Goal: Information Seeking & Learning: Learn about a topic

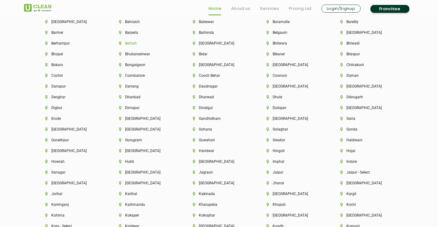
scroll to position [1382, 0]
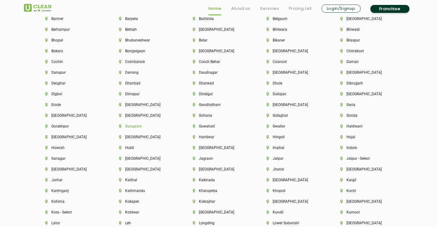
click at [133, 126] on li "Gurugram" at bounding box center [145, 126] width 53 height 4
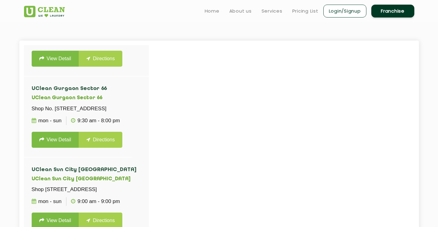
scroll to position [61, 0]
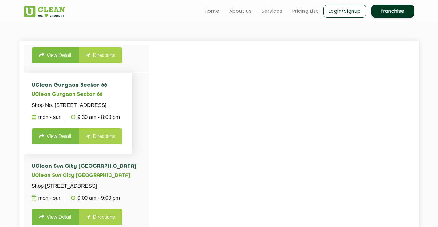
click at [60, 144] on link "View Detail" at bounding box center [55, 136] width 47 height 16
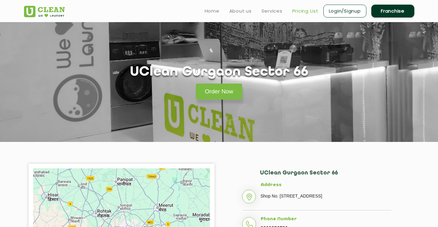
click at [300, 13] on link "Pricing List" at bounding box center [305, 10] width 26 height 7
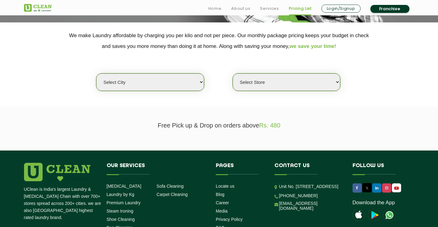
scroll to position [123, 0]
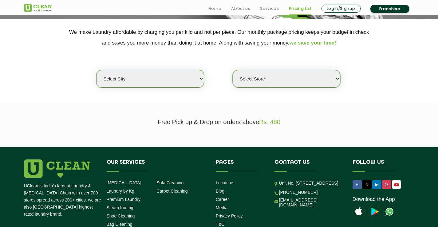
click at [195, 80] on select "Select city [GEOGRAPHIC_DATA] [GEOGRAPHIC_DATA] [GEOGRAPHIC_DATA] [GEOGRAPHIC_D…" at bounding box center [150, 79] width 108 height 18
select select "2"
click at [96, 70] on select "Select city [GEOGRAPHIC_DATA] [GEOGRAPHIC_DATA] [GEOGRAPHIC_DATA] [GEOGRAPHIC_D…" at bounding box center [150, 79] width 108 height 18
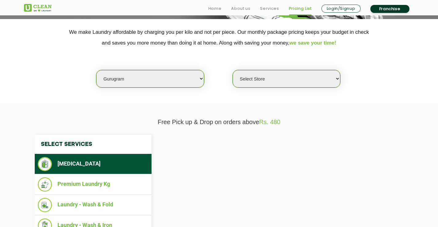
select select "0"
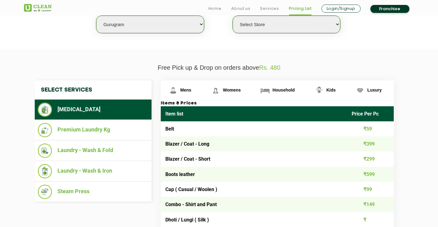
scroll to position [246, 0]
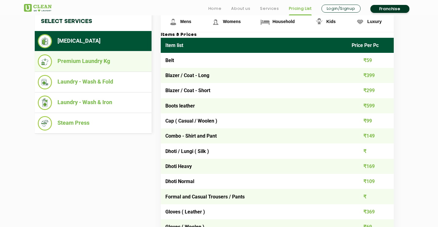
click at [98, 64] on li "Premium Laundry Kg" at bounding box center [93, 61] width 111 height 14
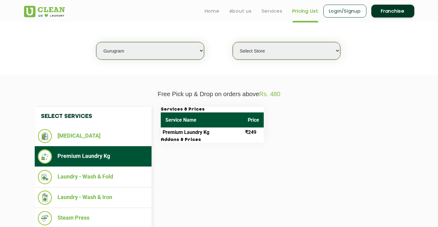
scroll to position [0, 0]
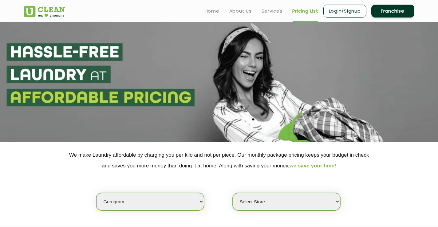
click at [392, 12] on link "Franchise" at bounding box center [392, 11] width 43 height 13
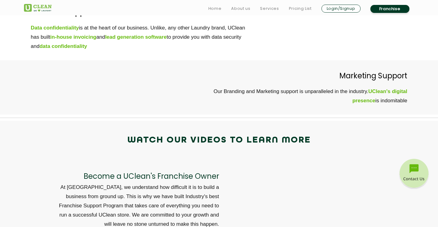
scroll to position [1966, 0]
